Goal: Task Accomplishment & Management: Manage account settings

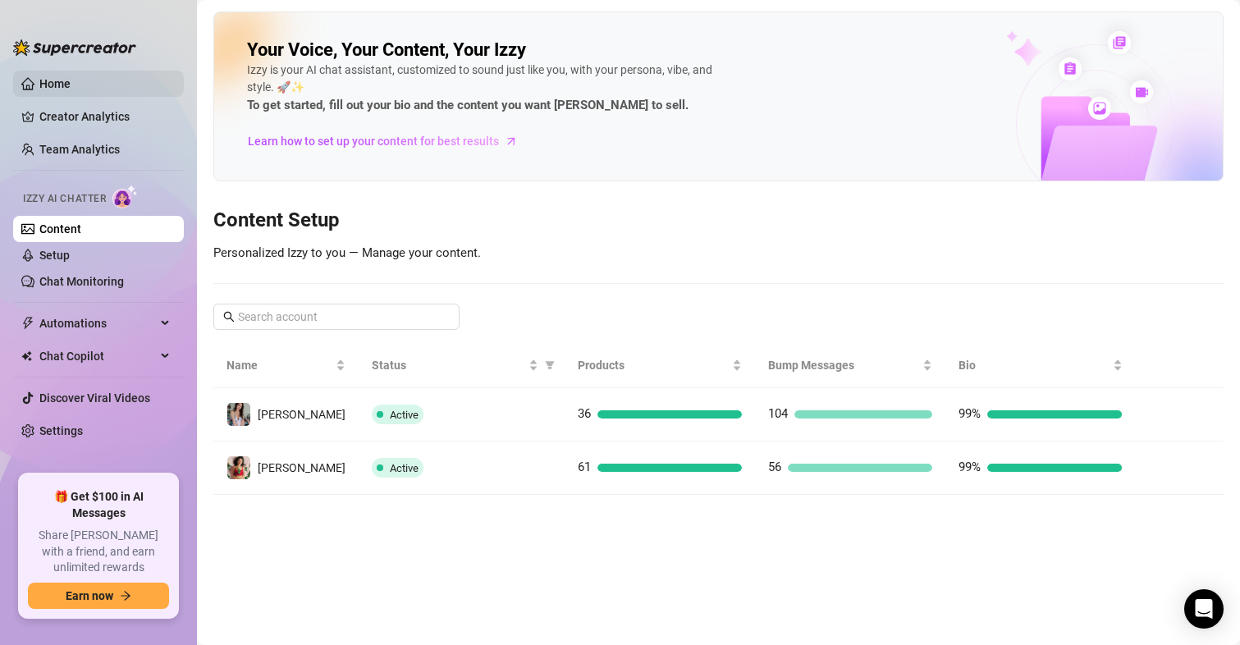
click at [71, 83] on link "Home" at bounding box center [54, 83] width 31 height 13
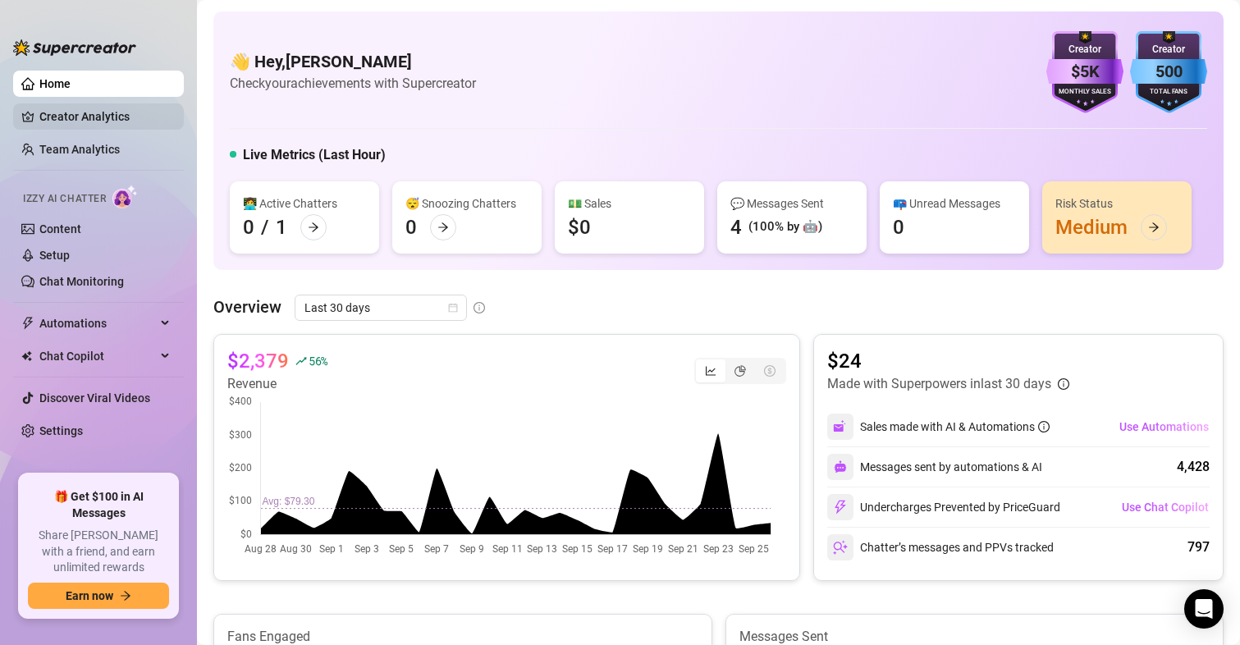
click at [118, 119] on link "Creator Analytics" at bounding box center [104, 116] width 131 height 26
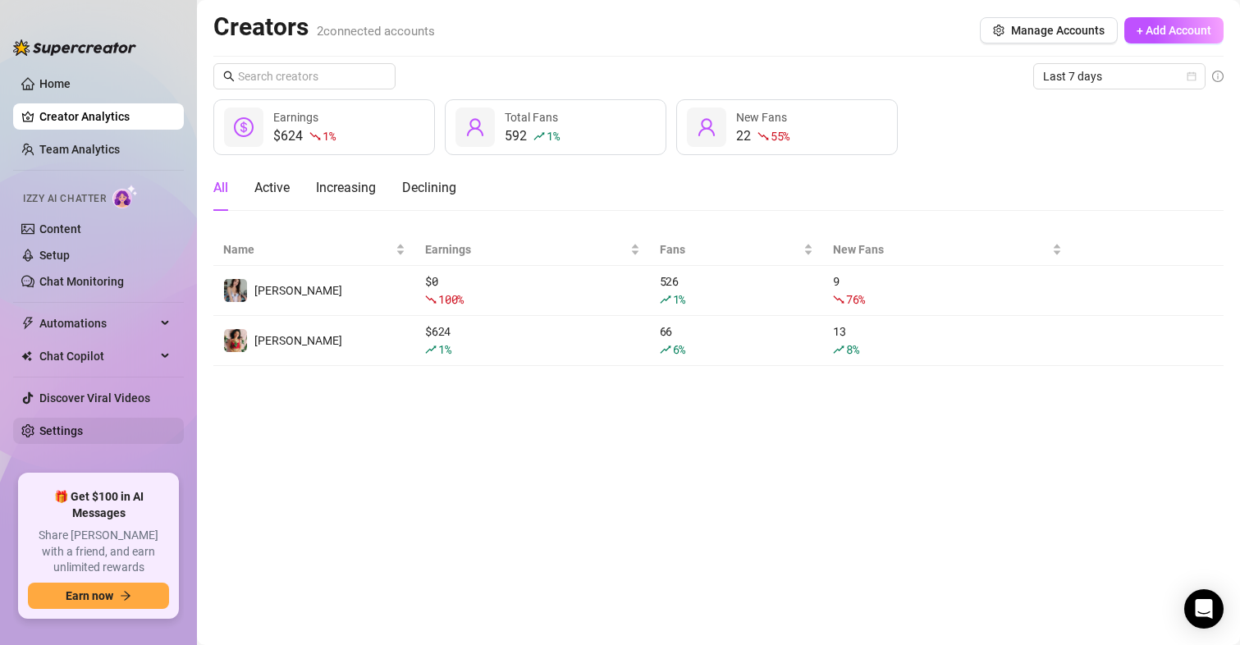
click at [47, 431] on link "Settings" at bounding box center [61, 430] width 44 height 13
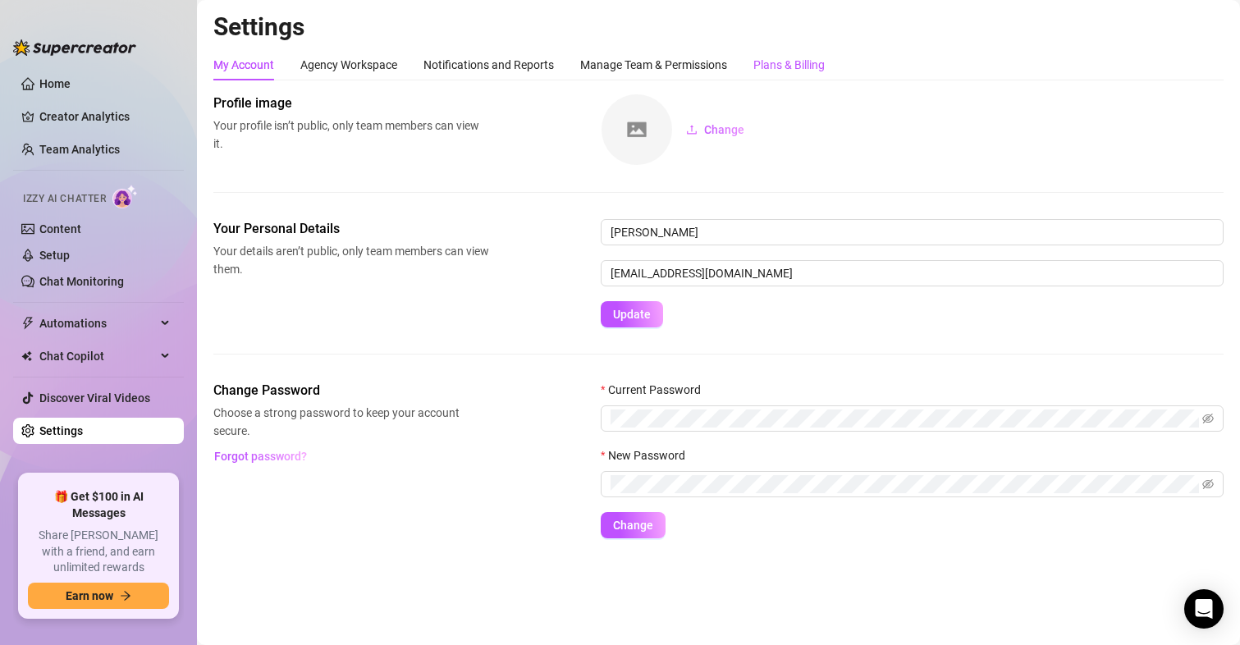
click at [822, 67] on div "Plans & Billing" at bounding box center [789, 65] width 71 height 18
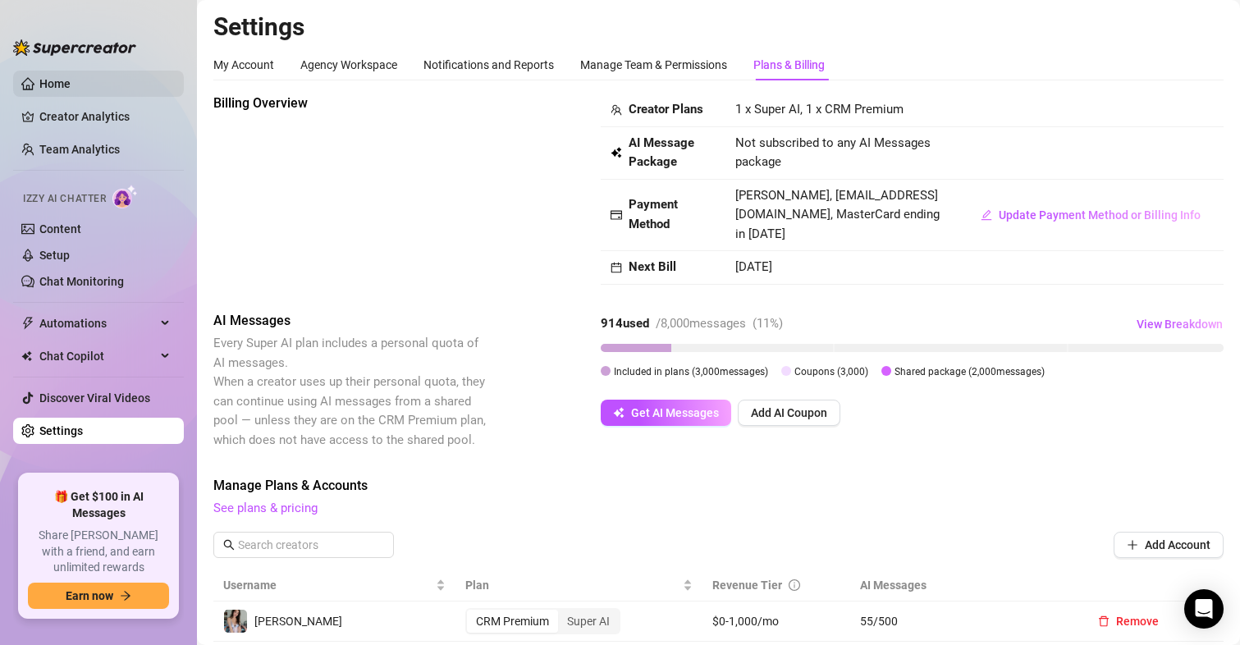
click at [71, 81] on link "Home" at bounding box center [54, 83] width 31 height 13
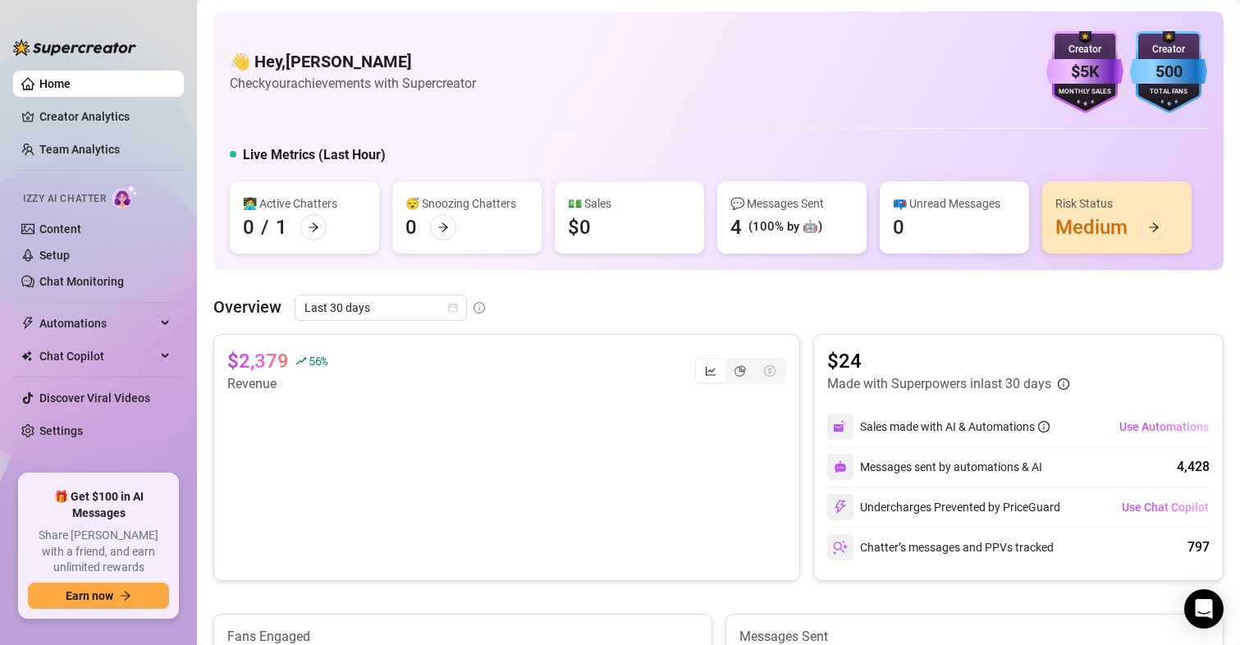
click at [71, 89] on link "Home" at bounding box center [54, 83] width 31 height 13
click at [47, 262] on link "Setup" at bounding box center [54, 255] width 30 height 13
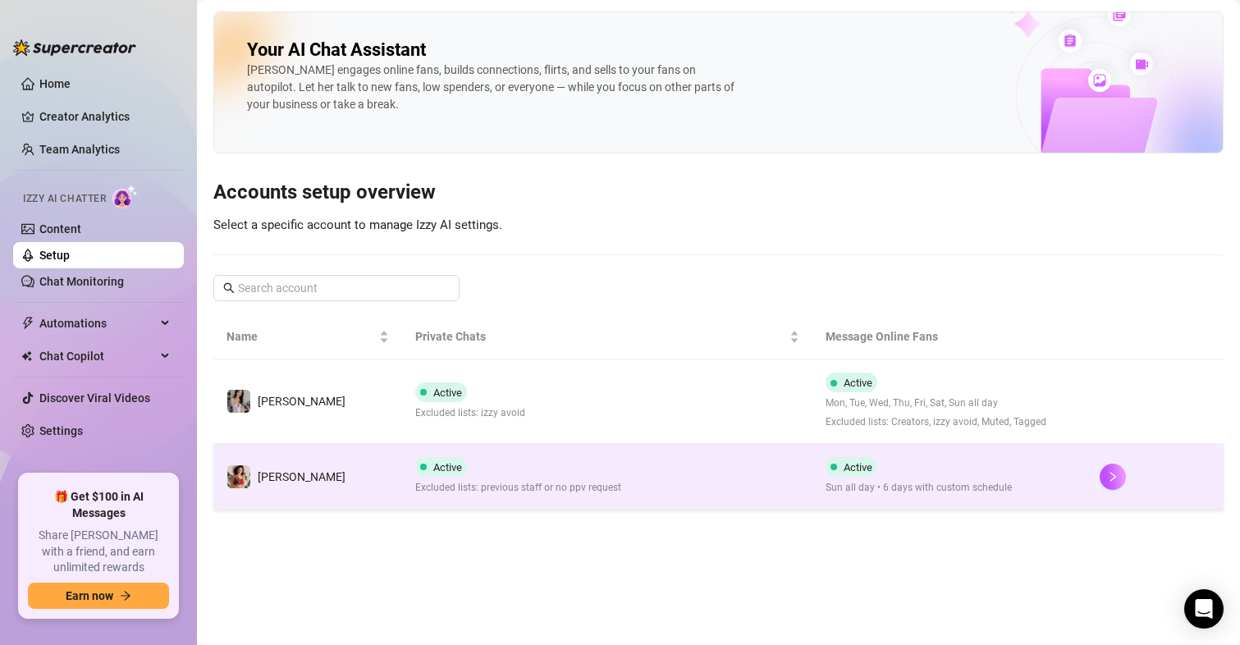
click at [670, 484] on td "Active Excluded lists: previous staff or no ppv request" at bounding box center [607, 477] width 411 height 66
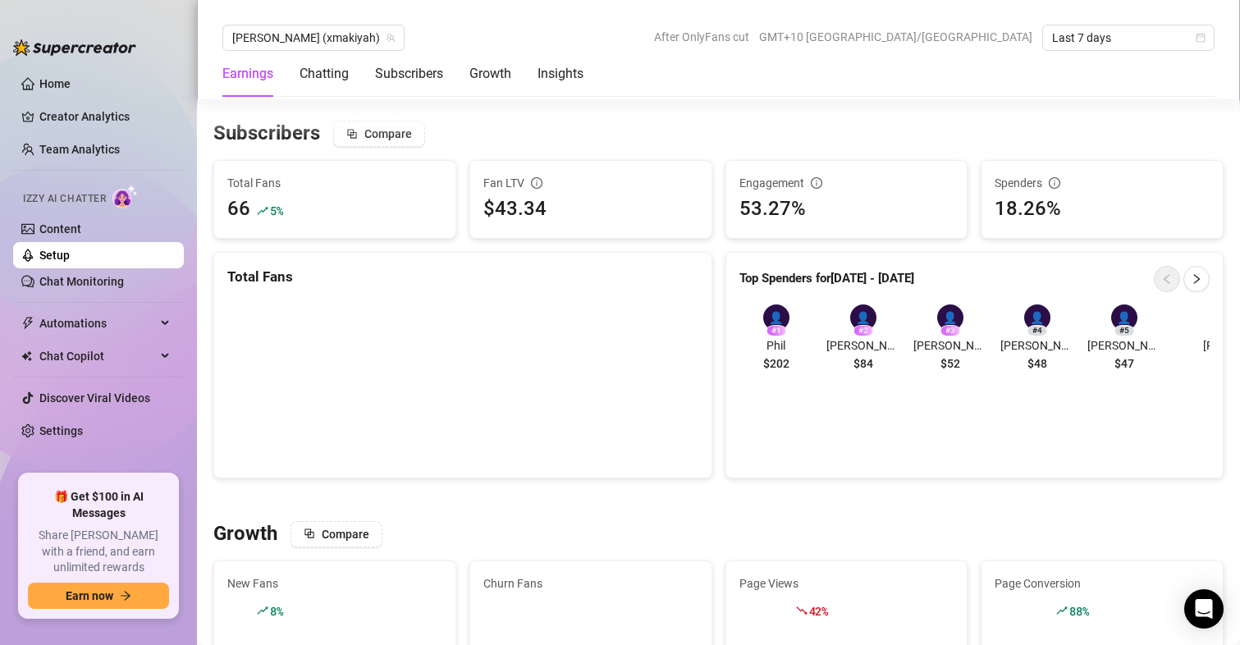
scroll to position [1067, 0]
